Goal: Task Accomplishment & Management: Manage account settings

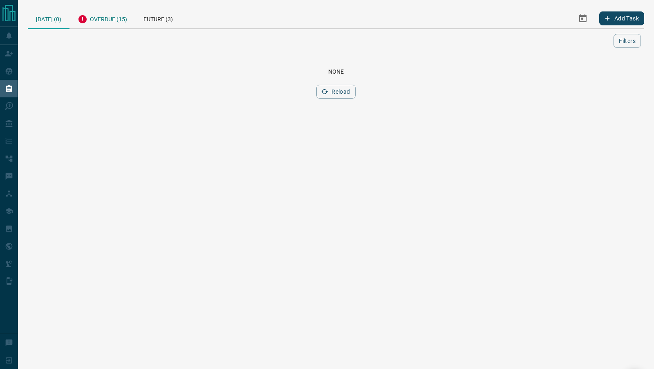
click at [114, 20] on div "Overdue (15)" at bounding box center [103, 18] width 66 height 20
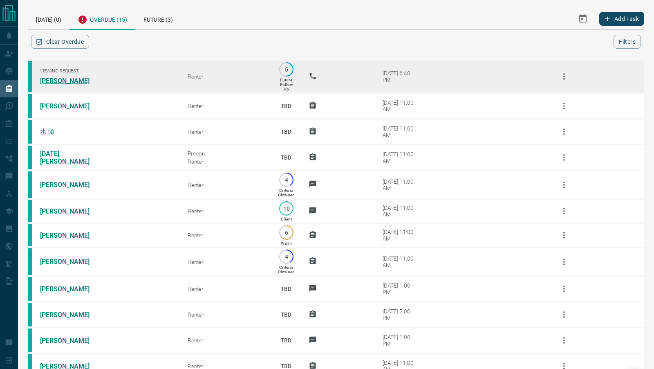
click at [77, 81] on link "[PERSON_NAME]" at bounding box center [70, 81] width 61 height 8
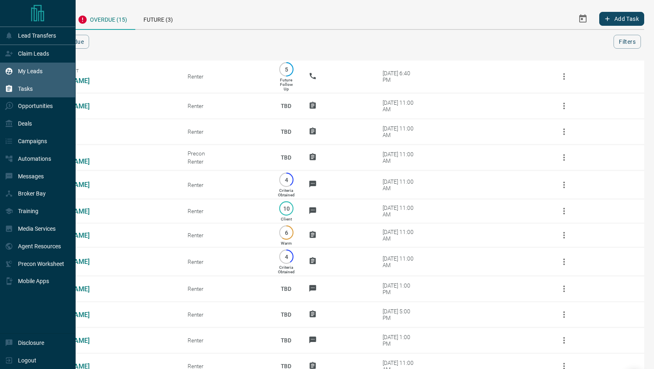
click at [24, 70] on p "My Leads" at bounding box center [30, 71] width 25 height 7
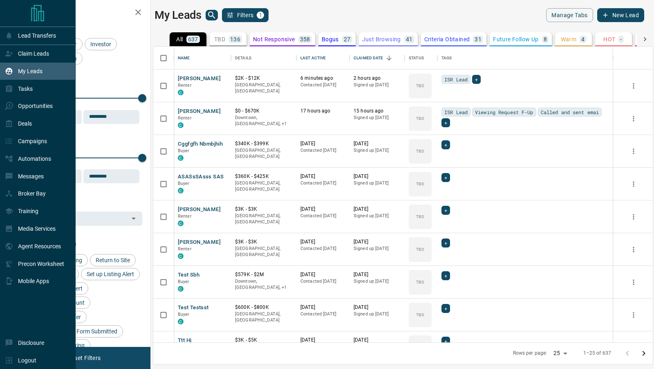
scroll to position [296, 500]
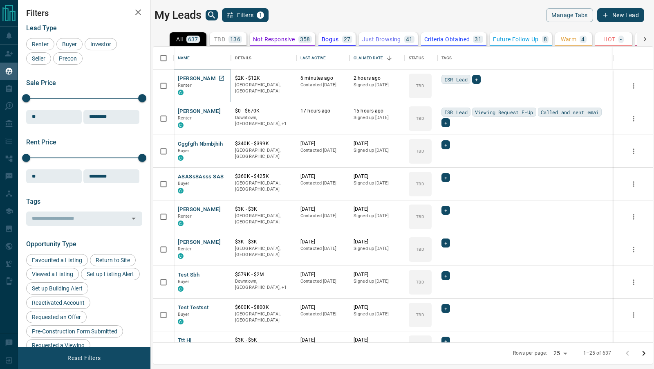
click at [201, 77] on button "[PERSON_NAME]" at bounding box center [199, 79] width 43 height 8
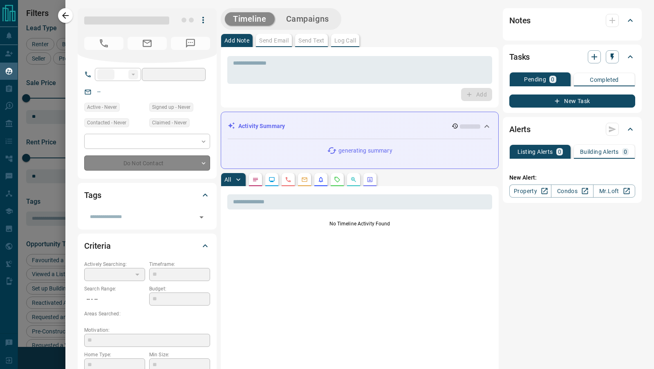
type input "**"
type input "**********"
type input "**"
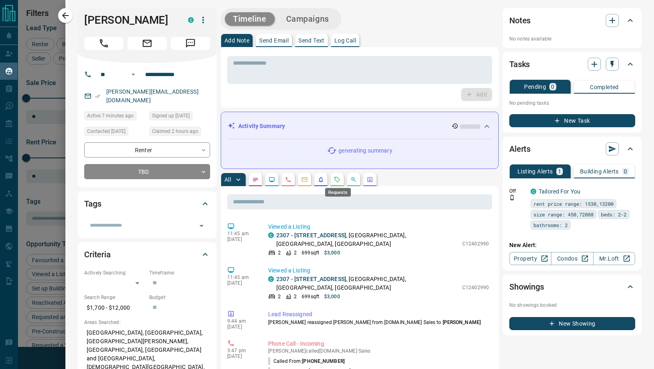
click at [338, 180] on icon "Requests" at bounding box center [337, 179] width 7 height 7
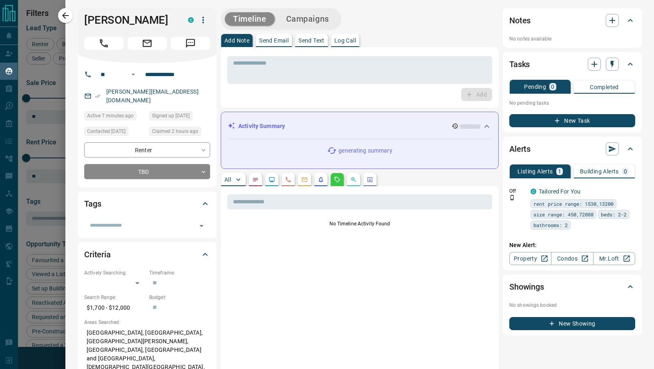
click at [259, 180] on icon "Notes" at bounding box center [255, 179] width 7 height 7
click at [240, 182] on icon "button" at bounding box center [238, 179] width 8 height 8
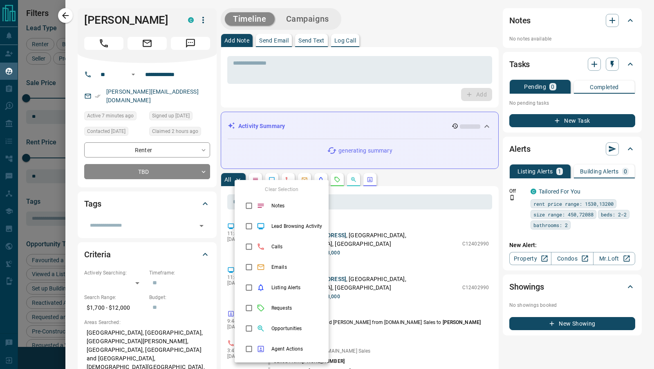
click at [465, 210] on div at bounding box center [327, 184] width 654 height 369
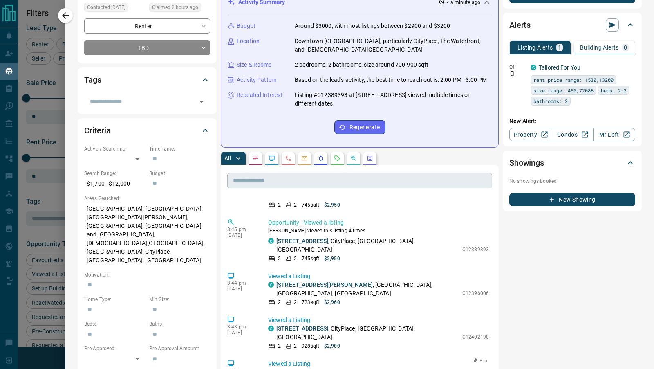
scroll to position [0, 0]
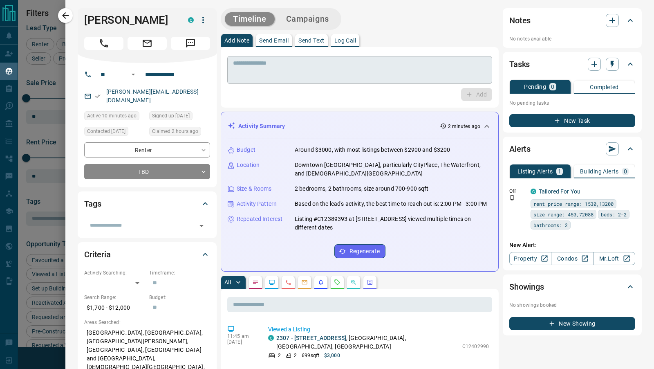
click at [247, 75] on textarea at bounding box center [360, 70] width 254 height 21
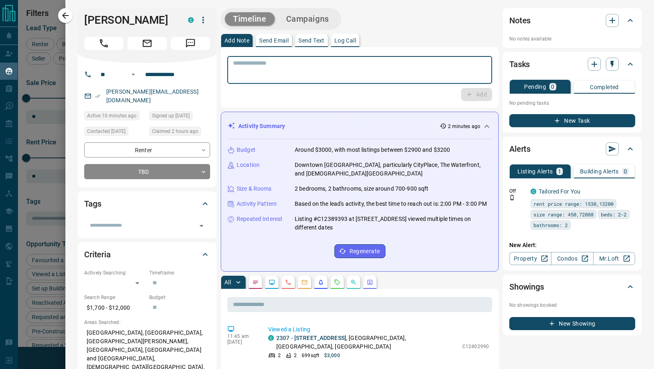
type textarea "*"
click at [350, 38] on p "Log Call" at bounding box center [346, 41] width 22 height 6
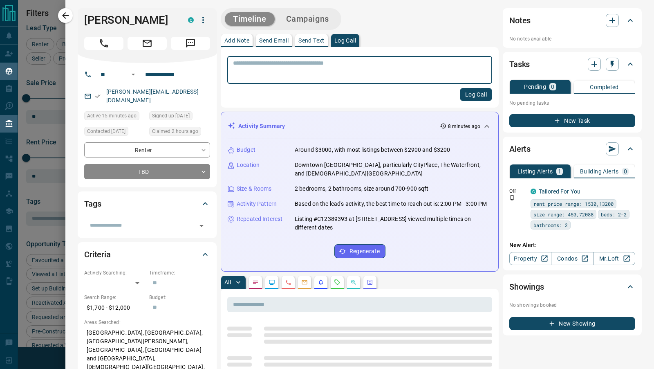
click at [45, 101] on div at bounding box center [327, 184] width 654 height 369
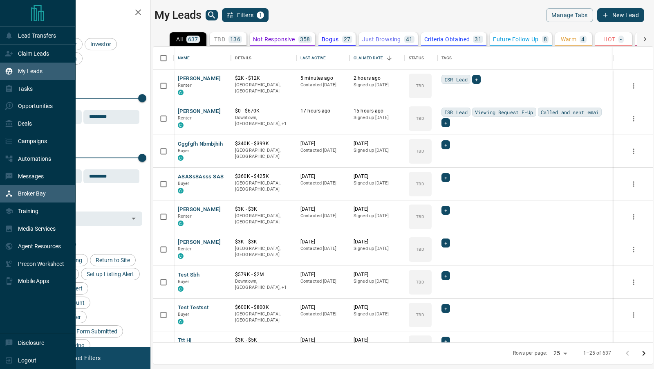
click at [26, 198] on div "Broker Bay" at bounding box center [25, 193] width 41 height 13
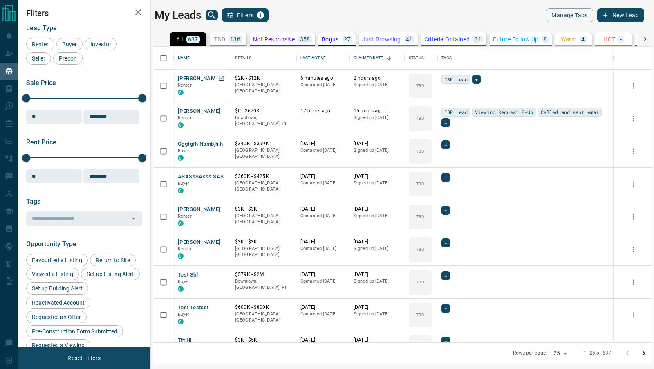
click at [195, 79] on button "[PERSON_NAME]" at bounding box center [199, 79] width 43 height 8
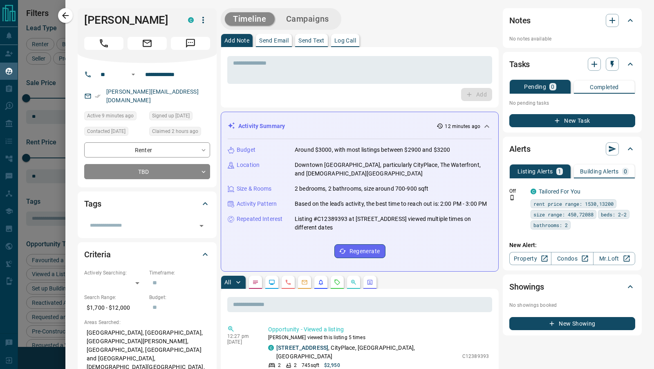
click at [351, 40] on p "Log Call" at bounding box center [346, 41] width 22 height 6
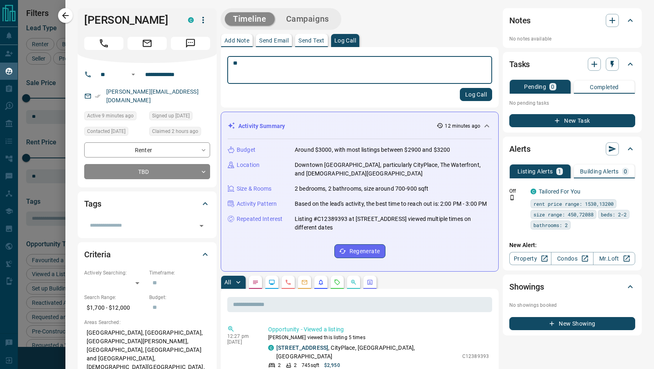
type textarea "*"
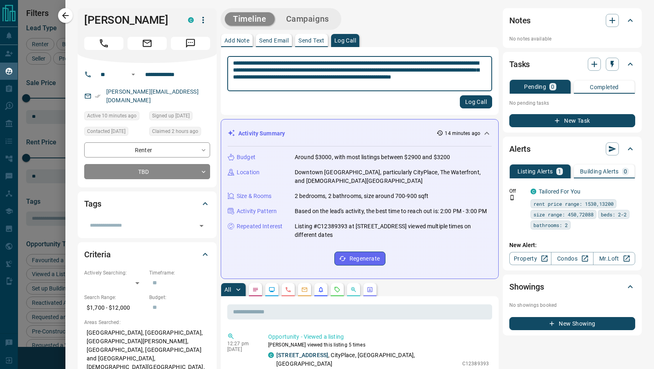
type textarea "**********"
click at [487, 102] on button "Log Call" at bounding box center [476, 101] width 32 height 13
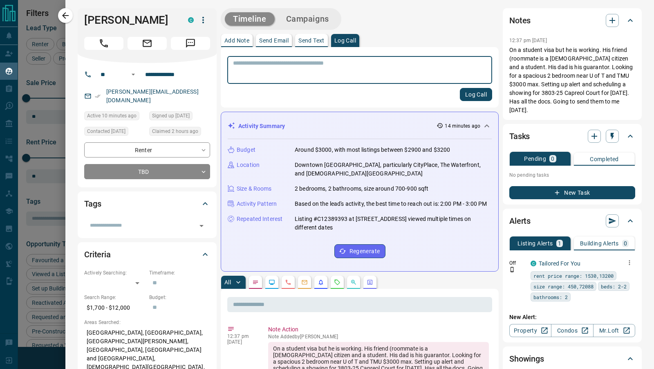
click at [631, 259] on icon "button" at bounding box center [629, 262] width 7 height 7
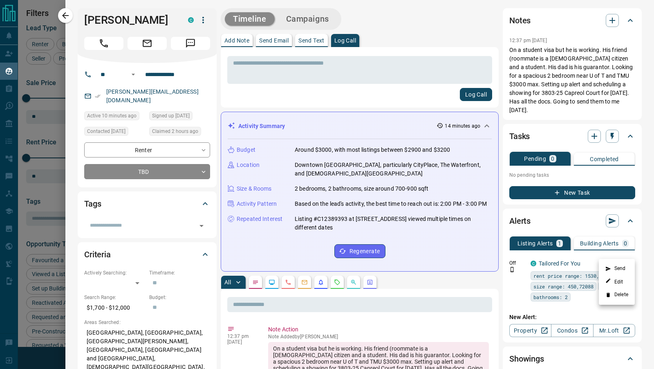
click at [617, 298] on li "Delete" at bounding box center [617, 294] width 36 height 13
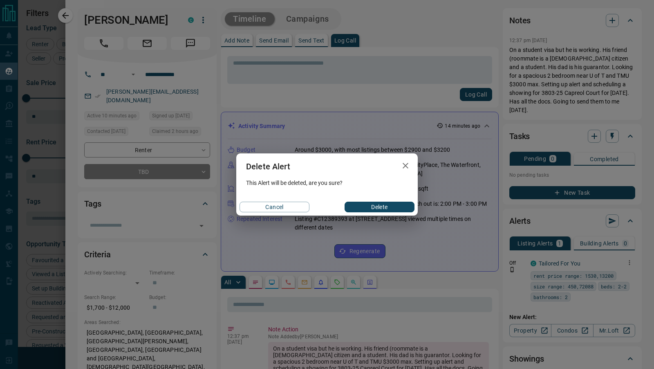
click at [393, 210] on button "Delete" at bounding box center [380, 207] width 70 height 11
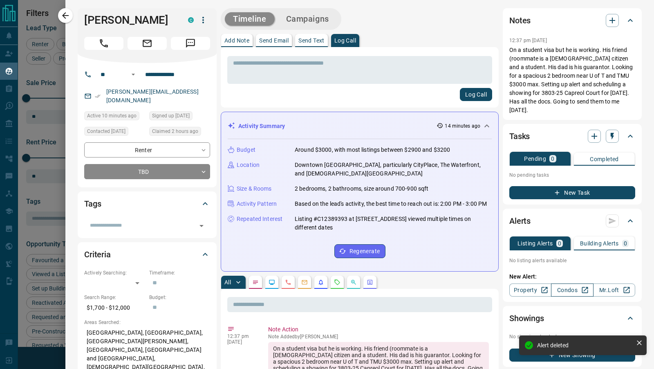
click at [571, 283] on link "Condos" at bounding box center [572, 289] width 42 height 13
